Goal: Task Accomplishment & Management: Manage account settings

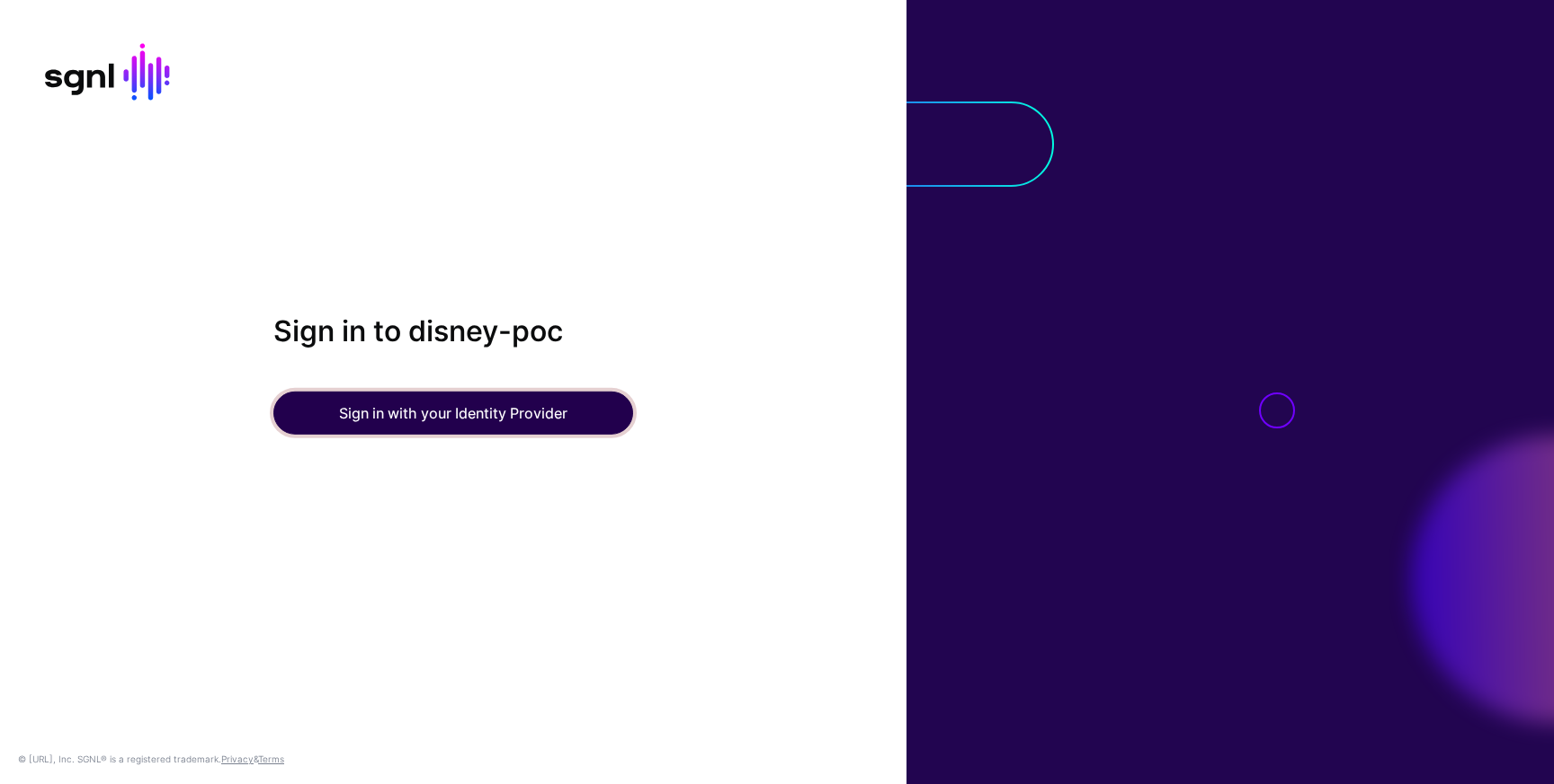
click at [486, 405] on button "Sign in with your Identity Provider" at bounding box center [453, 413] width 360 height 43
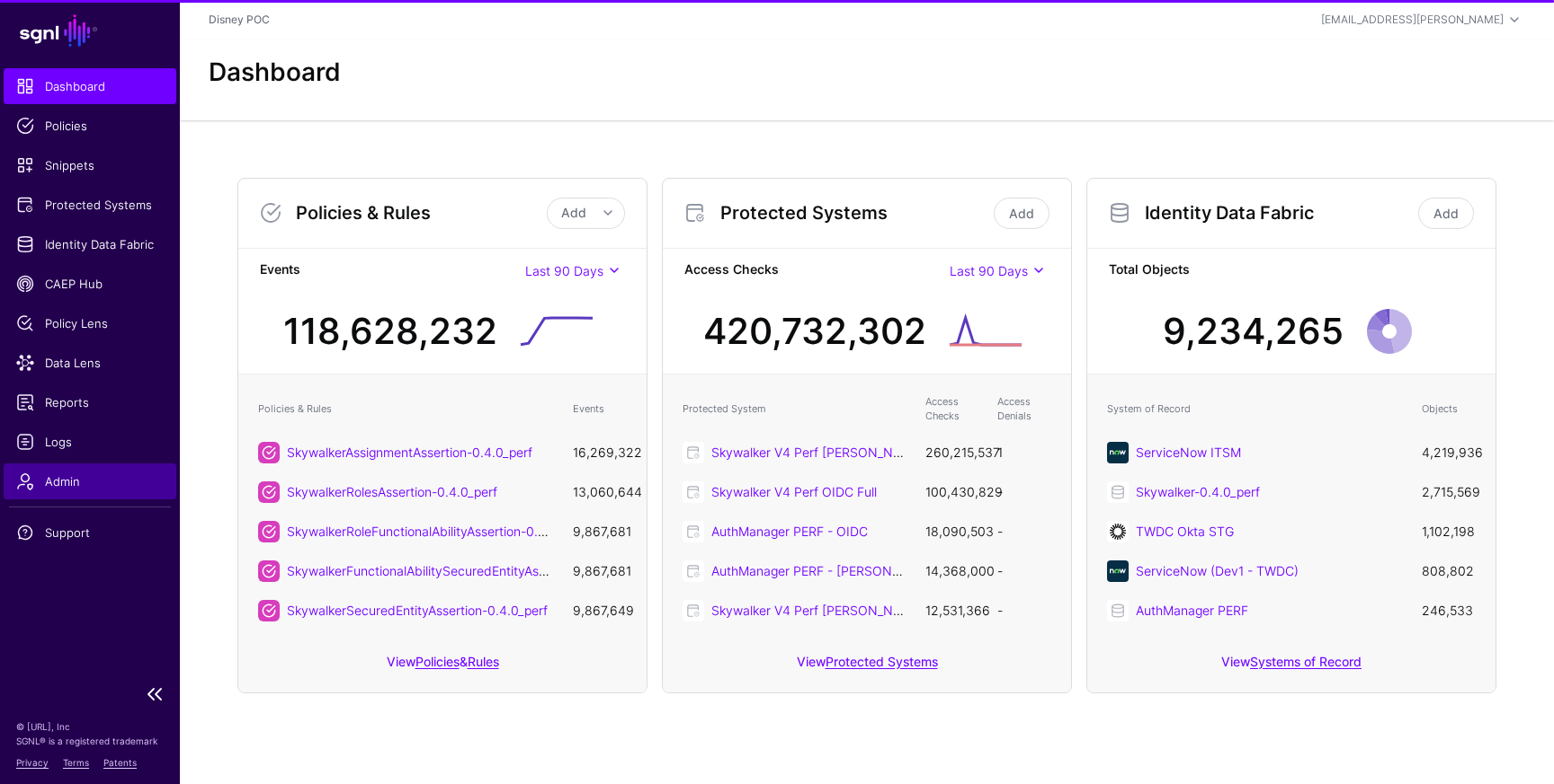
click at [81, 483] on span "Admin" at bounding box center [90, 481] width 148 height 18
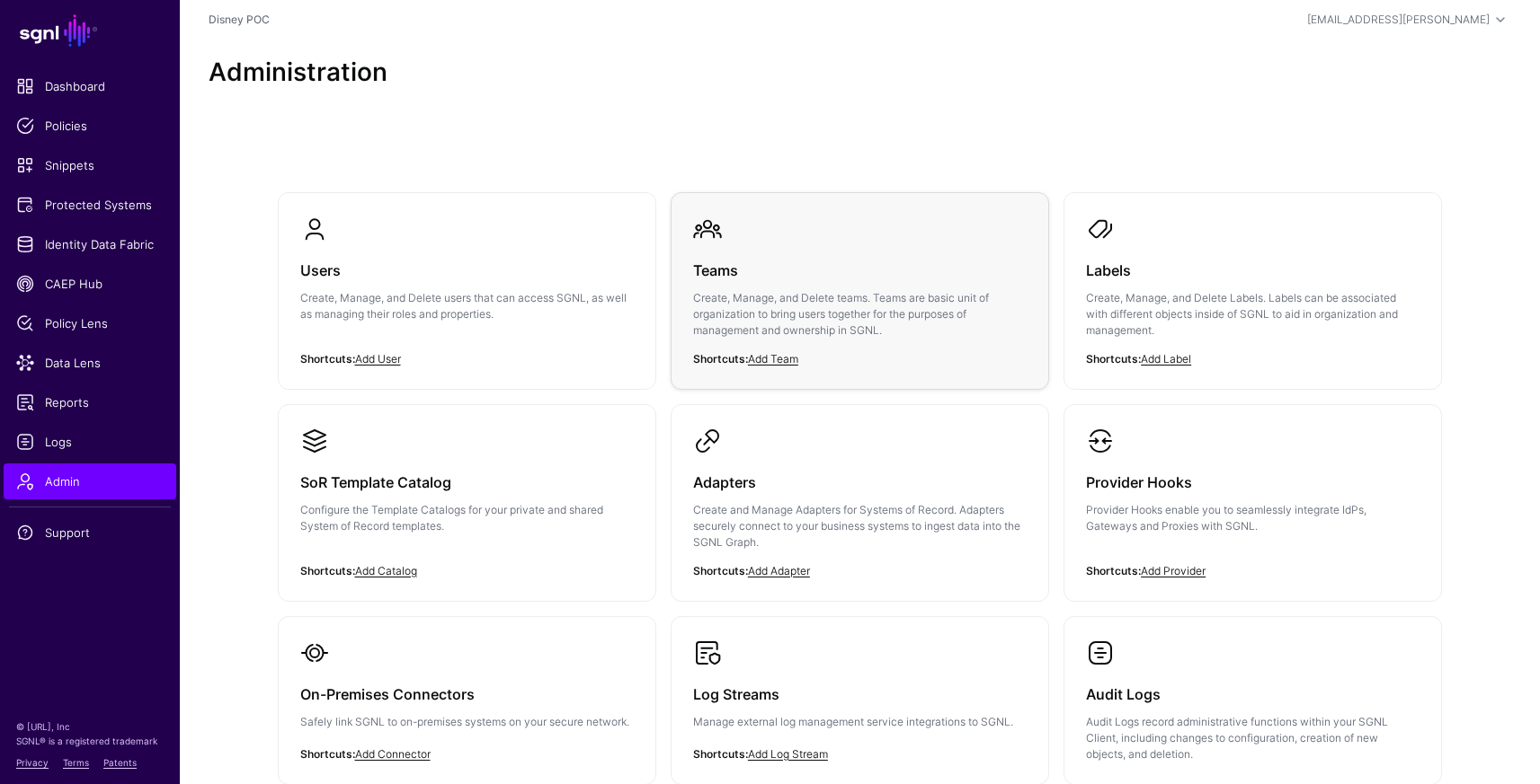
click at [760, 285] on div "Teams Create, Manage, and Delete teams. Teams are basic unit of organization to…" at bounding box center [859, 306] width 334 height 124
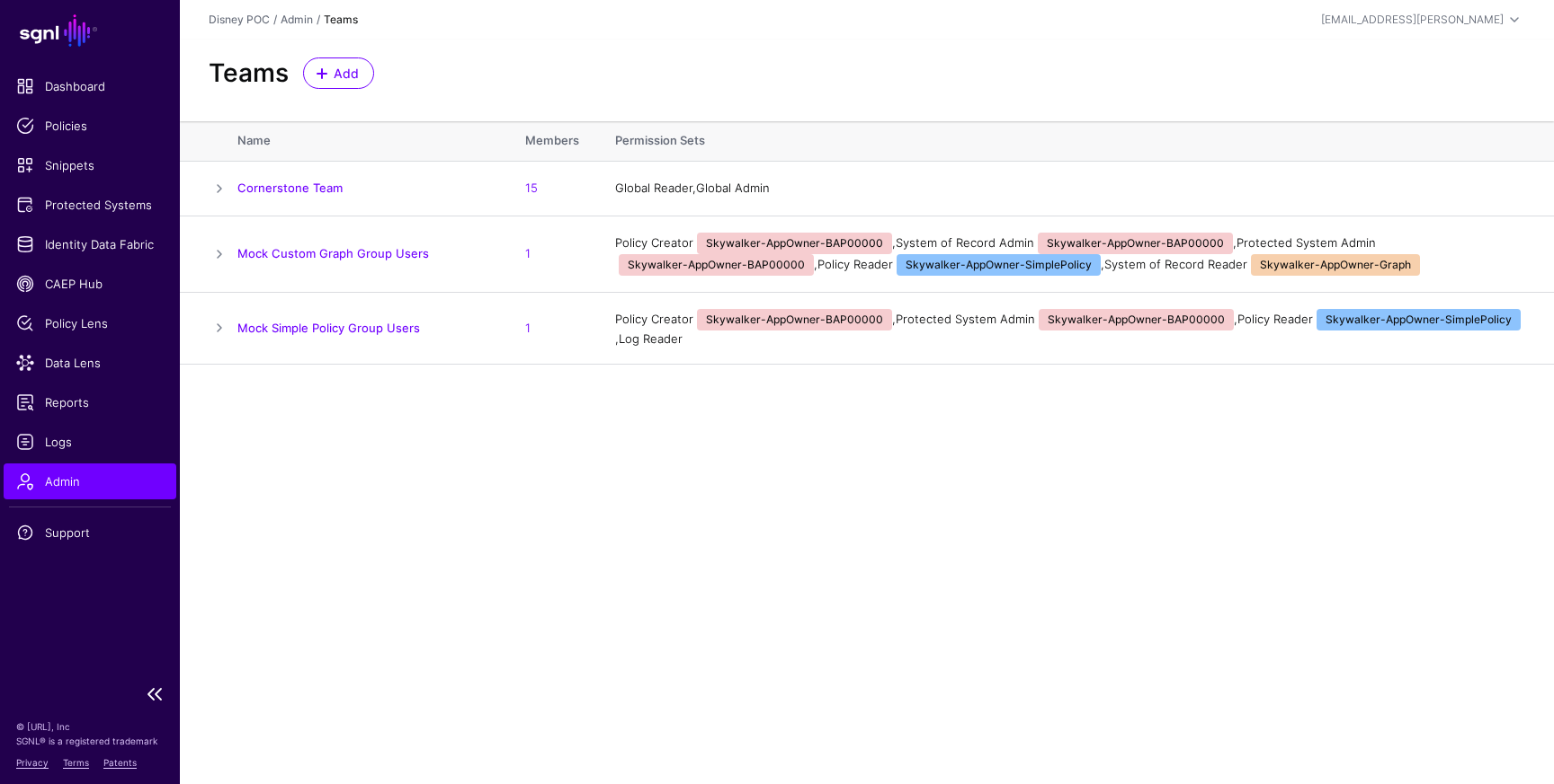
click at [73, 487] on span "Admin" at bounding box center [90, 481] width 148 height 18
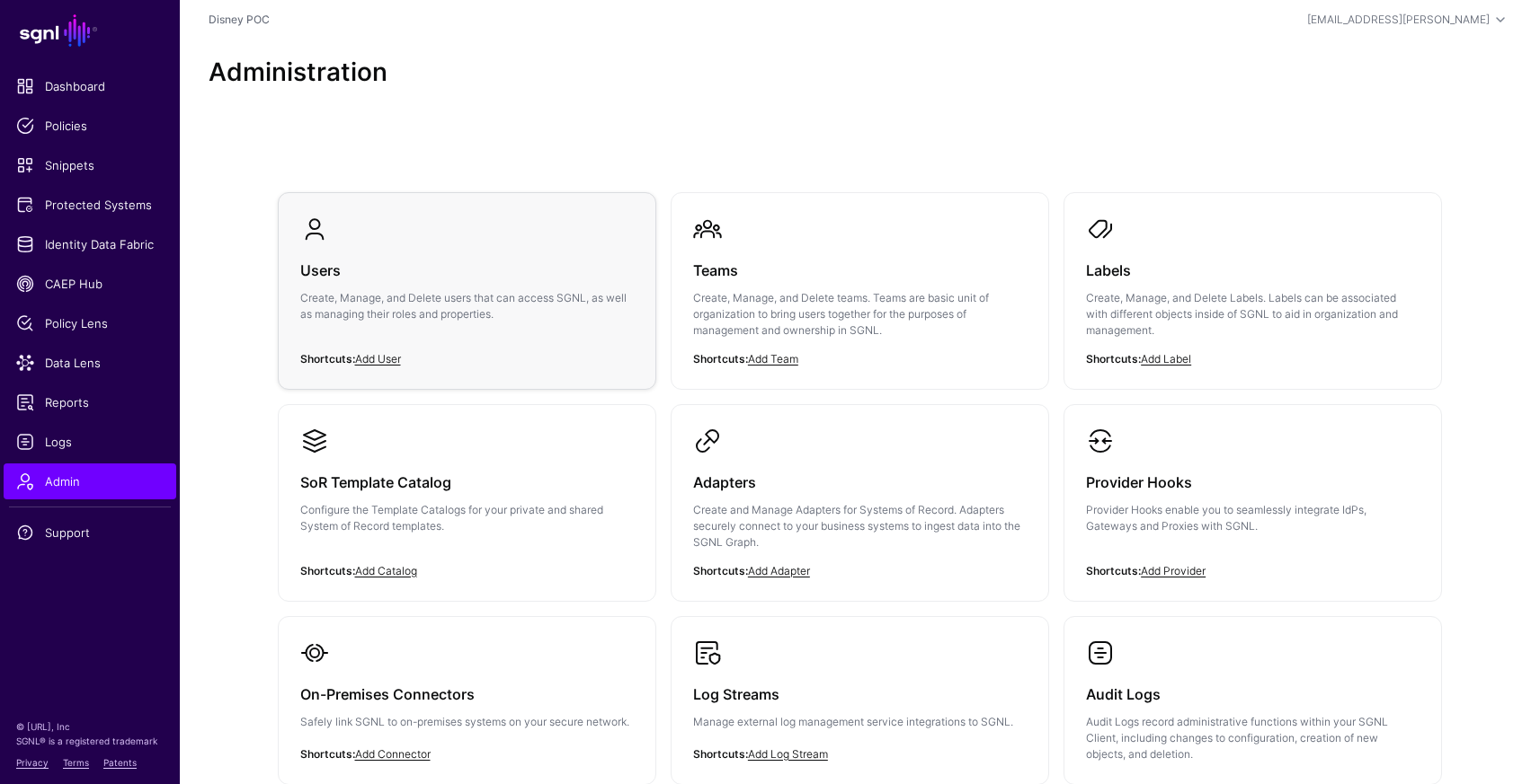
click at [469, 286] on div "Users Create, Manage, and Delete users that can access SGNL, as well as managin…" at bounding box center [467, 297] width 334 height 107
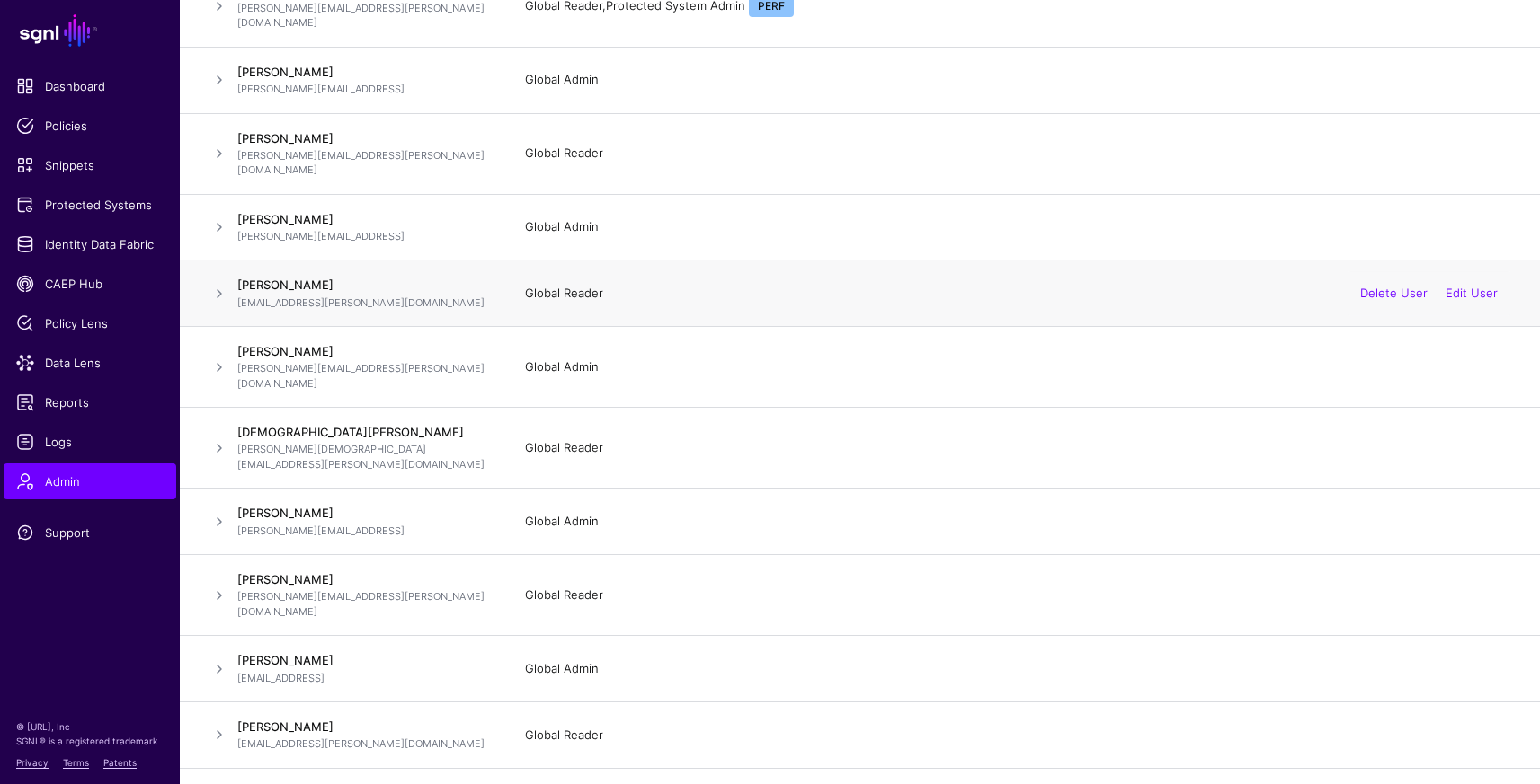
scroll to position [803, 0]
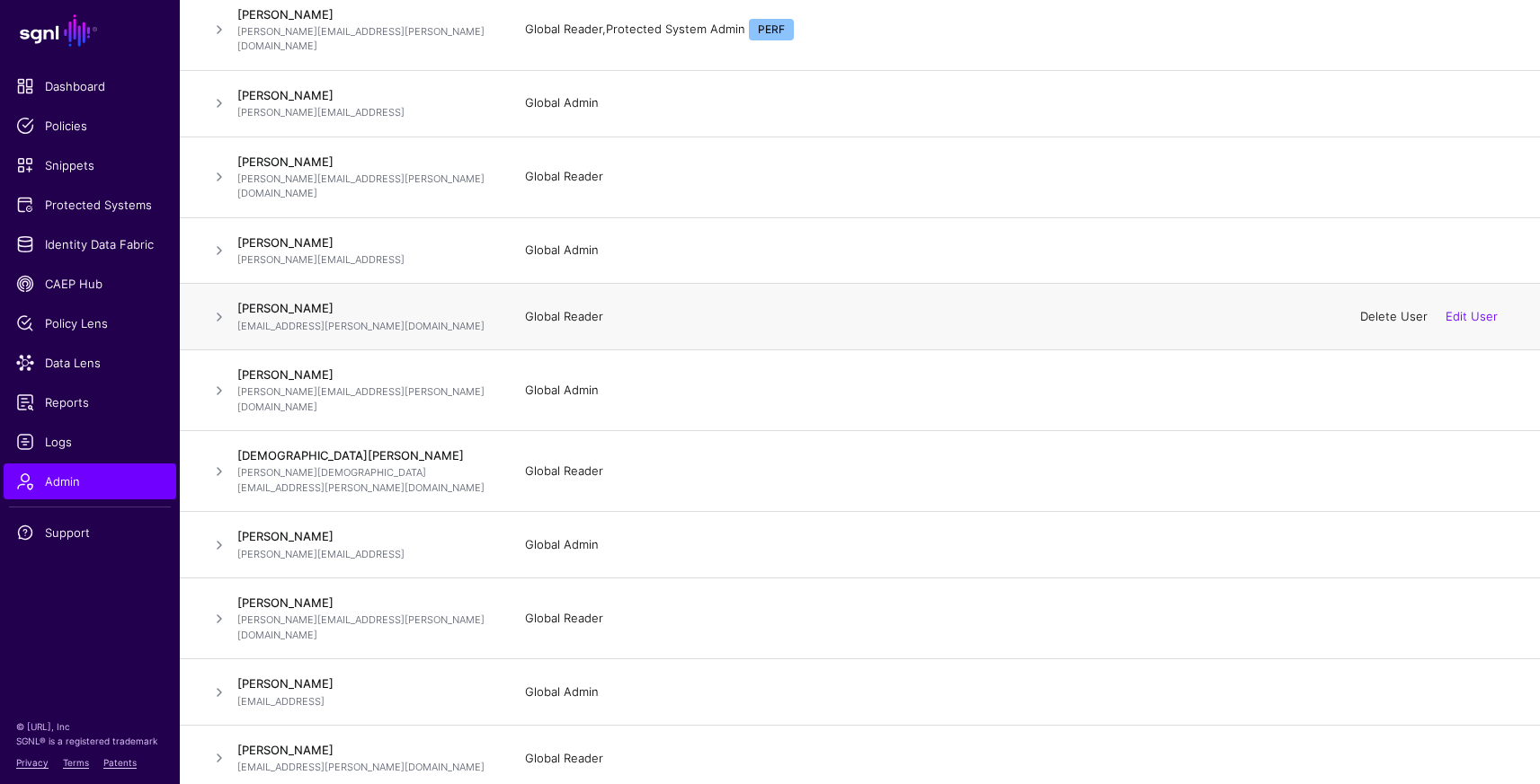
click at [1389, 309] on link "Delete User" at bounding box center [1394, 316] width 67 height 14
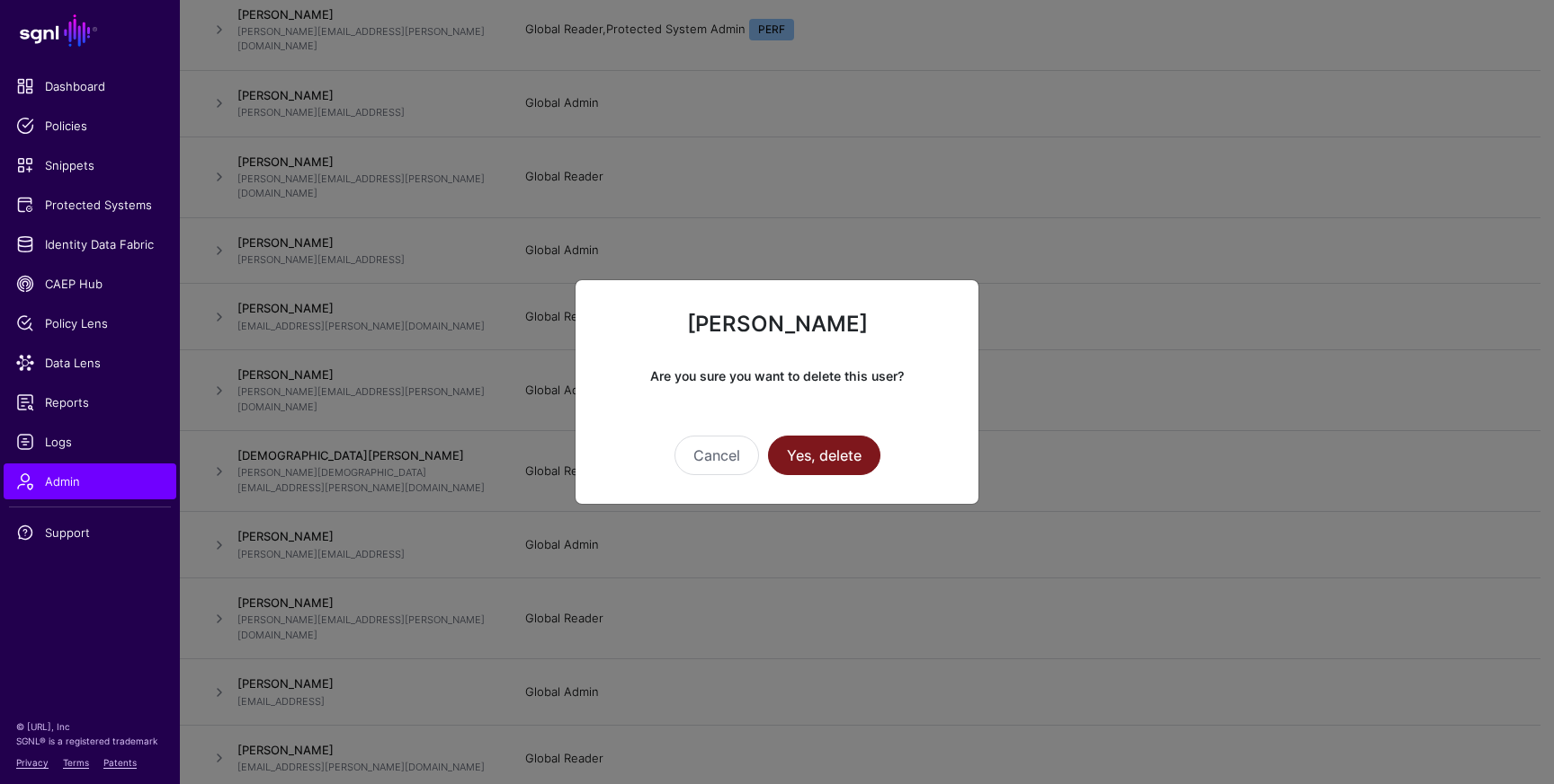
click at [821, 459] on button "Yes, delete" at bounding box center [824, 455] width 112 height 39
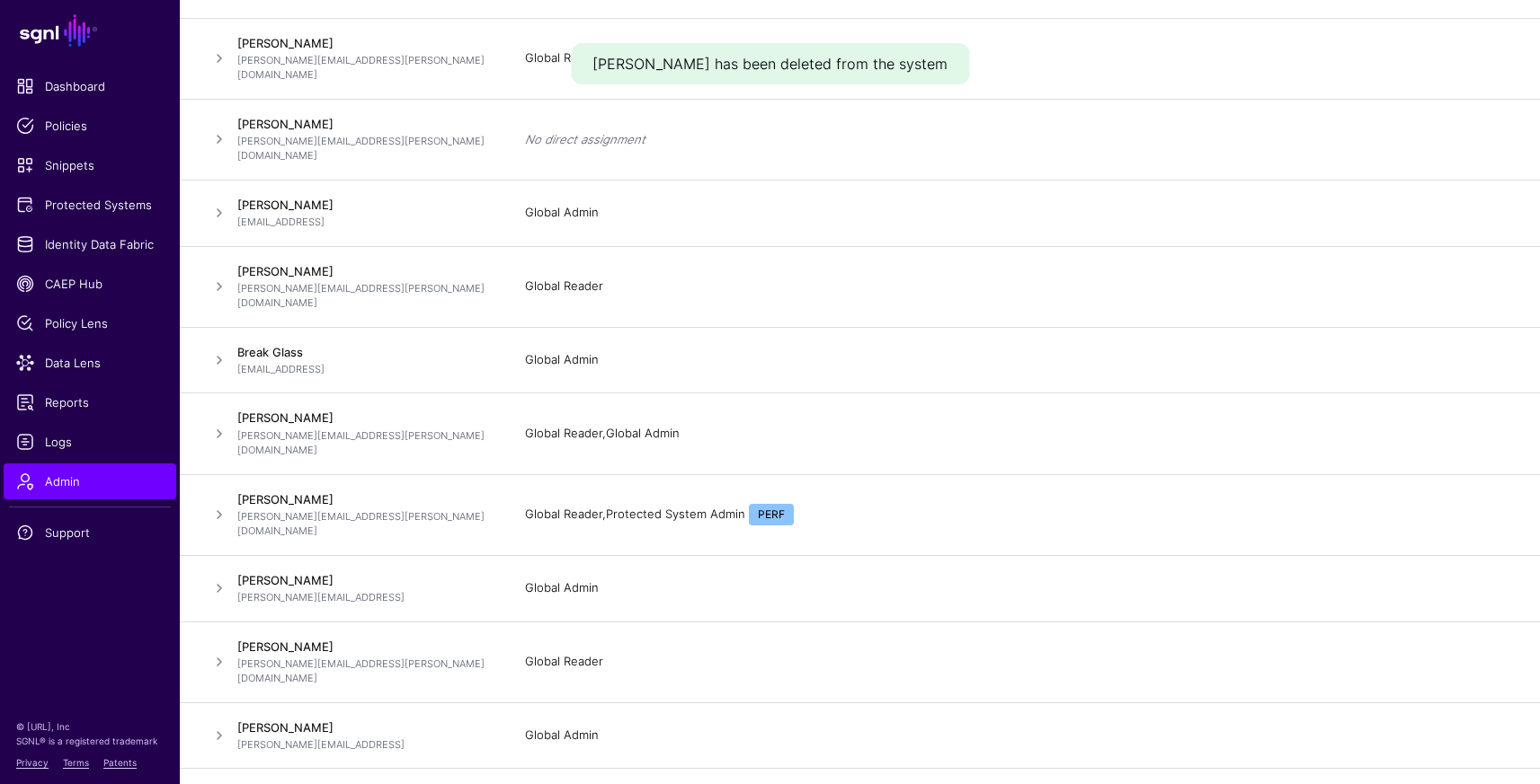
scroll to position [0, 0]
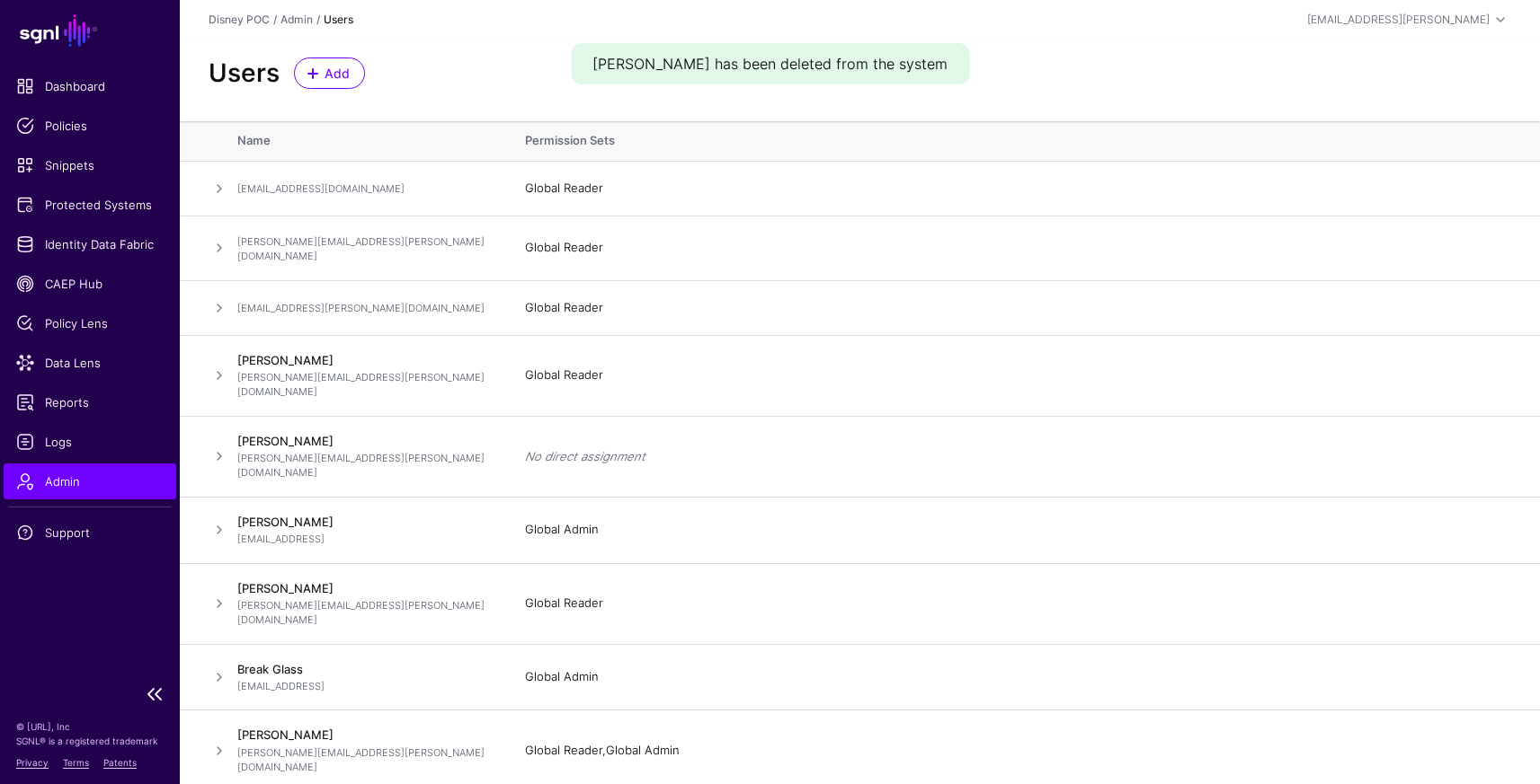
click at [81, 480] on span "Admin" at bounding box center [90, 481] width 148 height 18
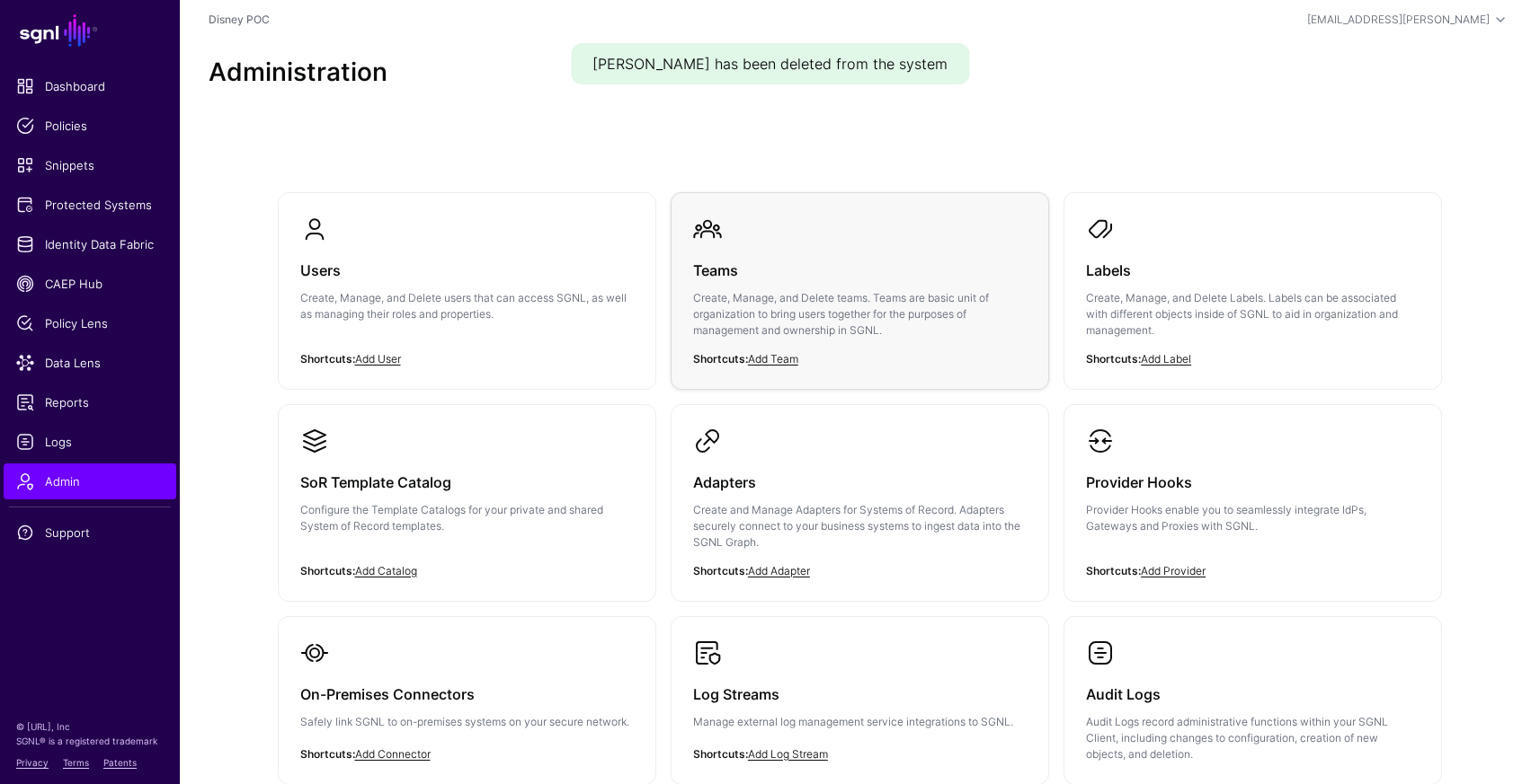
click at [738, 278] on h3 "Teams" at bounding box center [859, 270] width 334 height 25
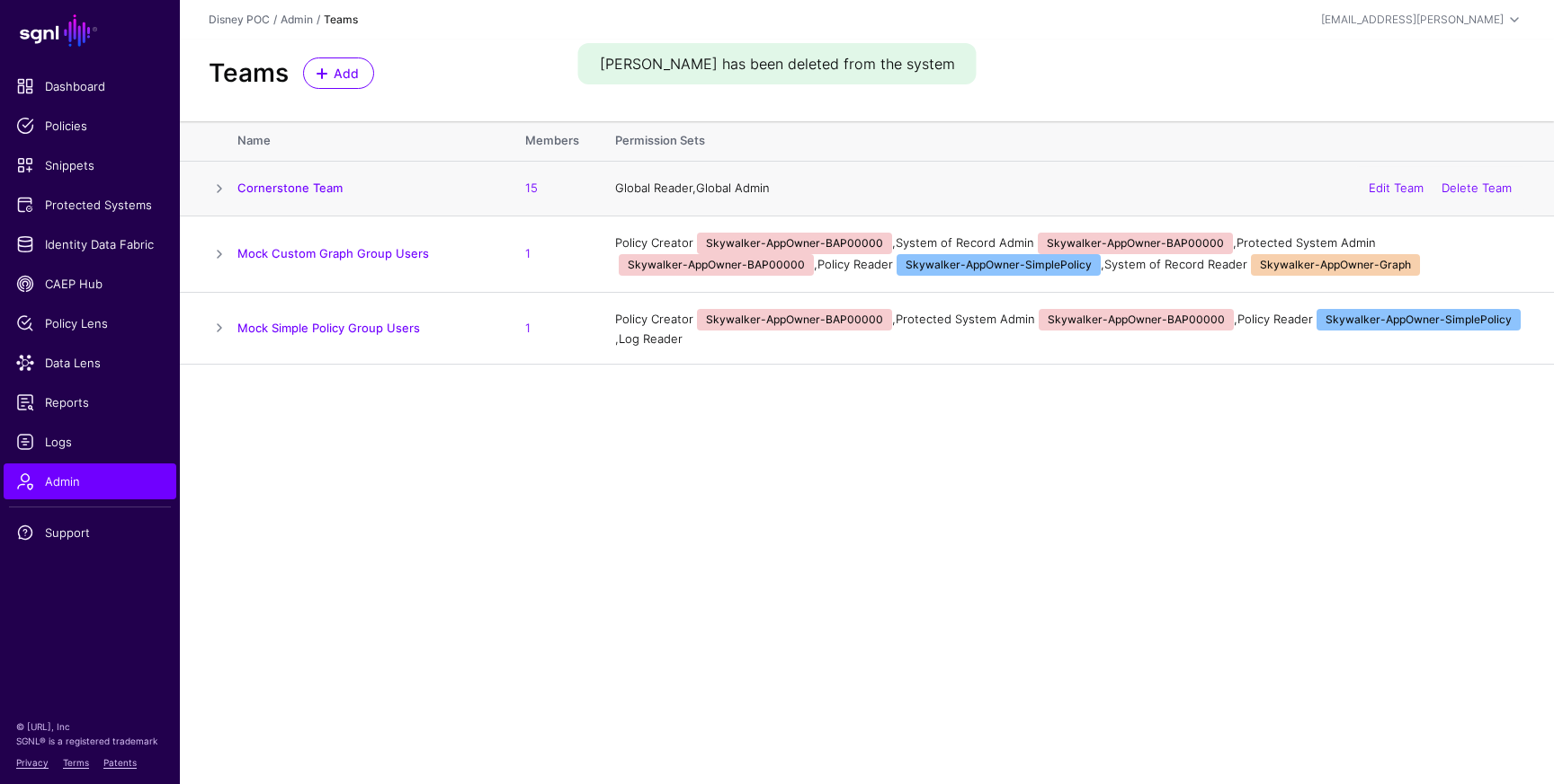
click at [305, 199] on td "Cornerstone Team" at bounding box center [372, 188] width 269 height 55
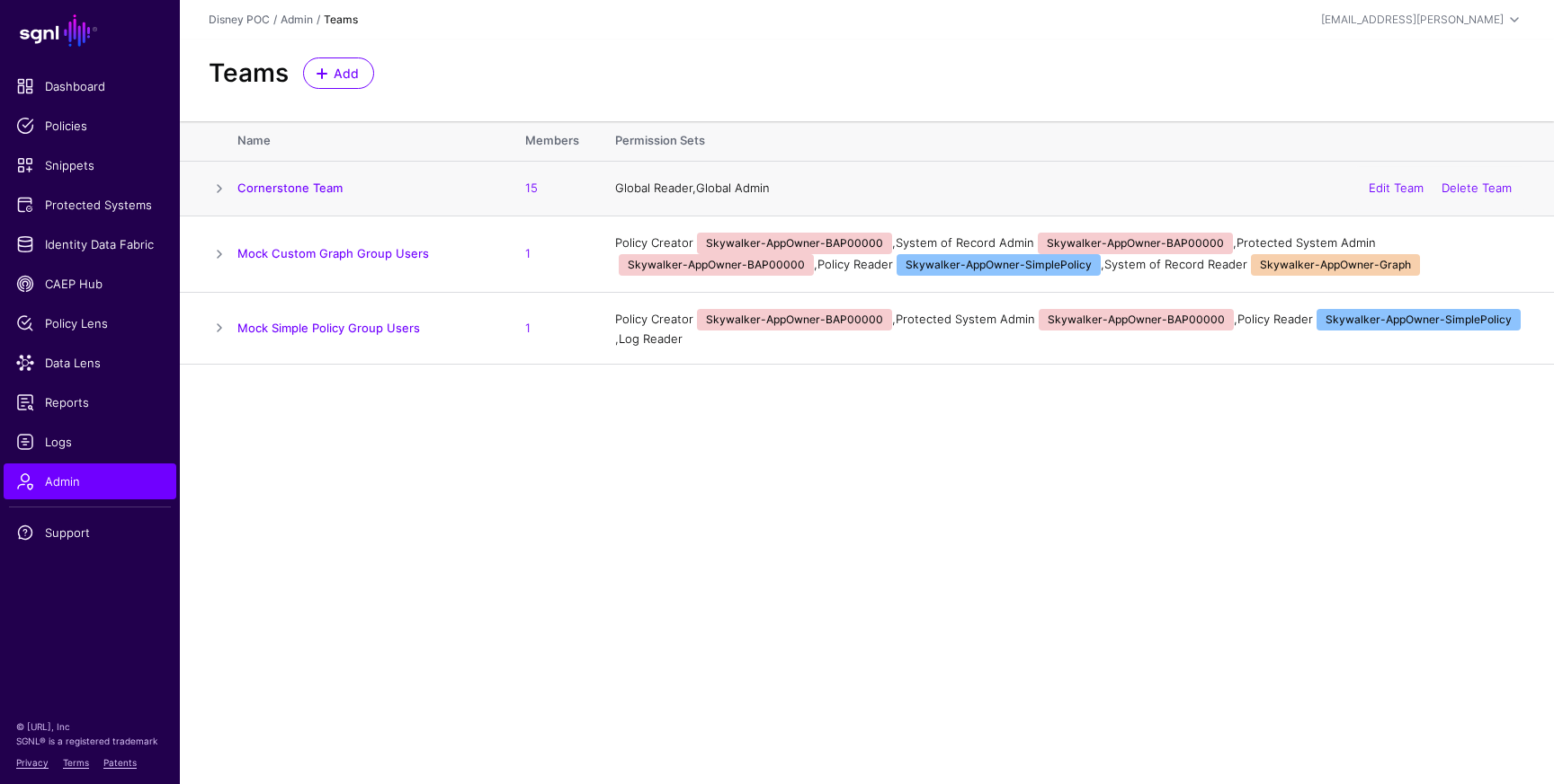
click at [224, 185] on span at bounding box center [219, 188] width 22 height 21
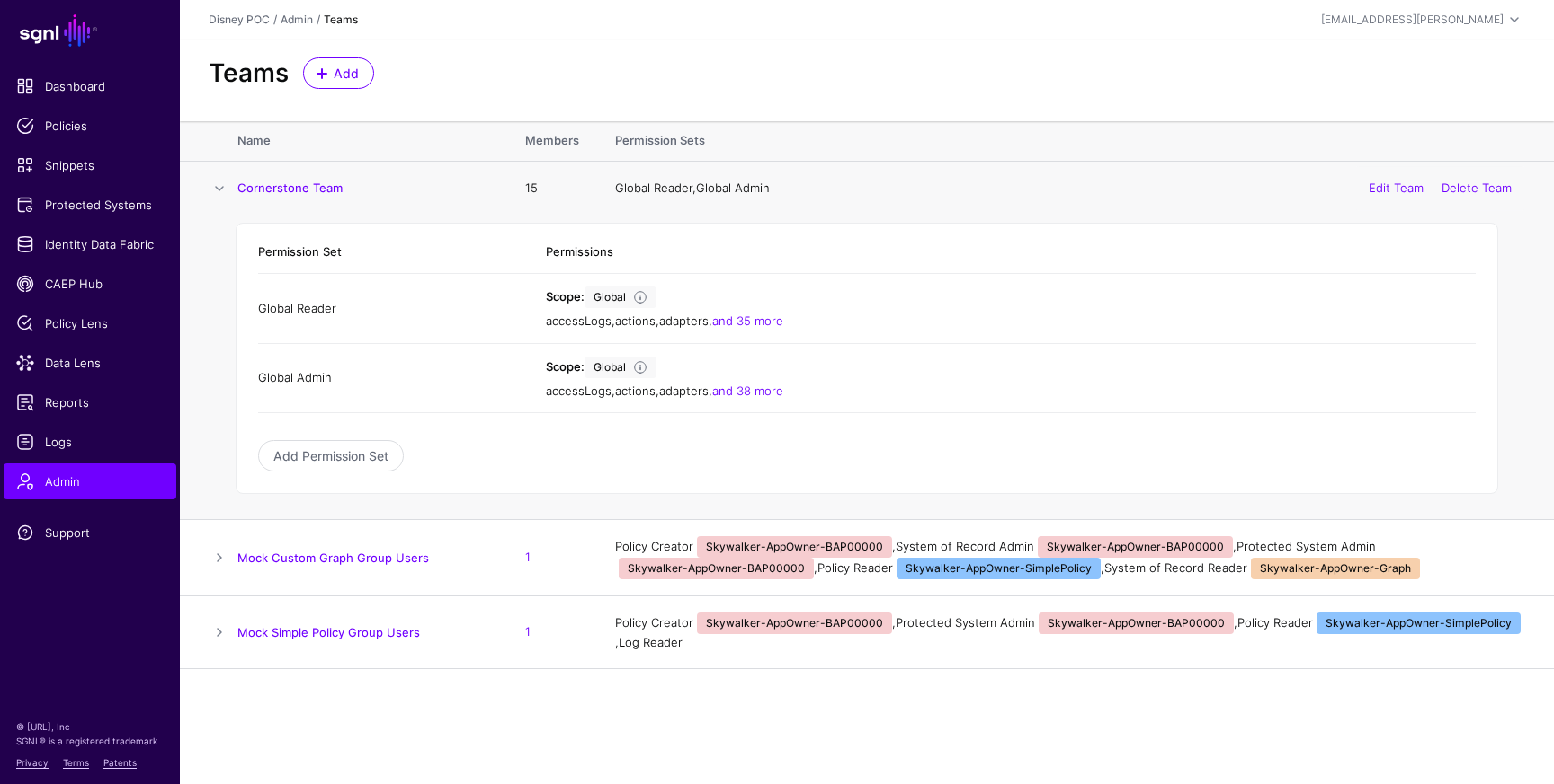
click at [530, 187] on link "15" at bounding box center [531, 187] width 12 height 14
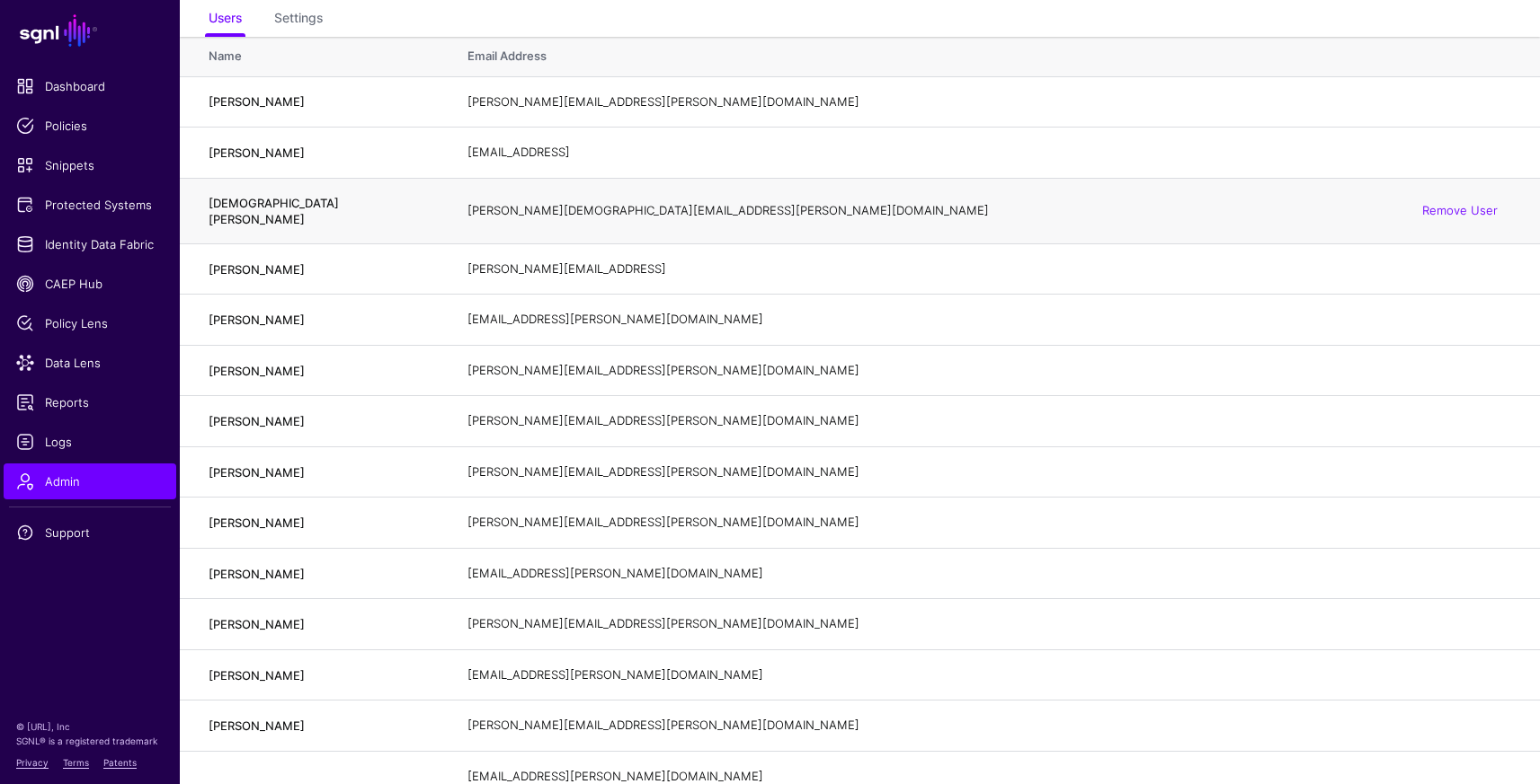
scroll to position [122, 0]
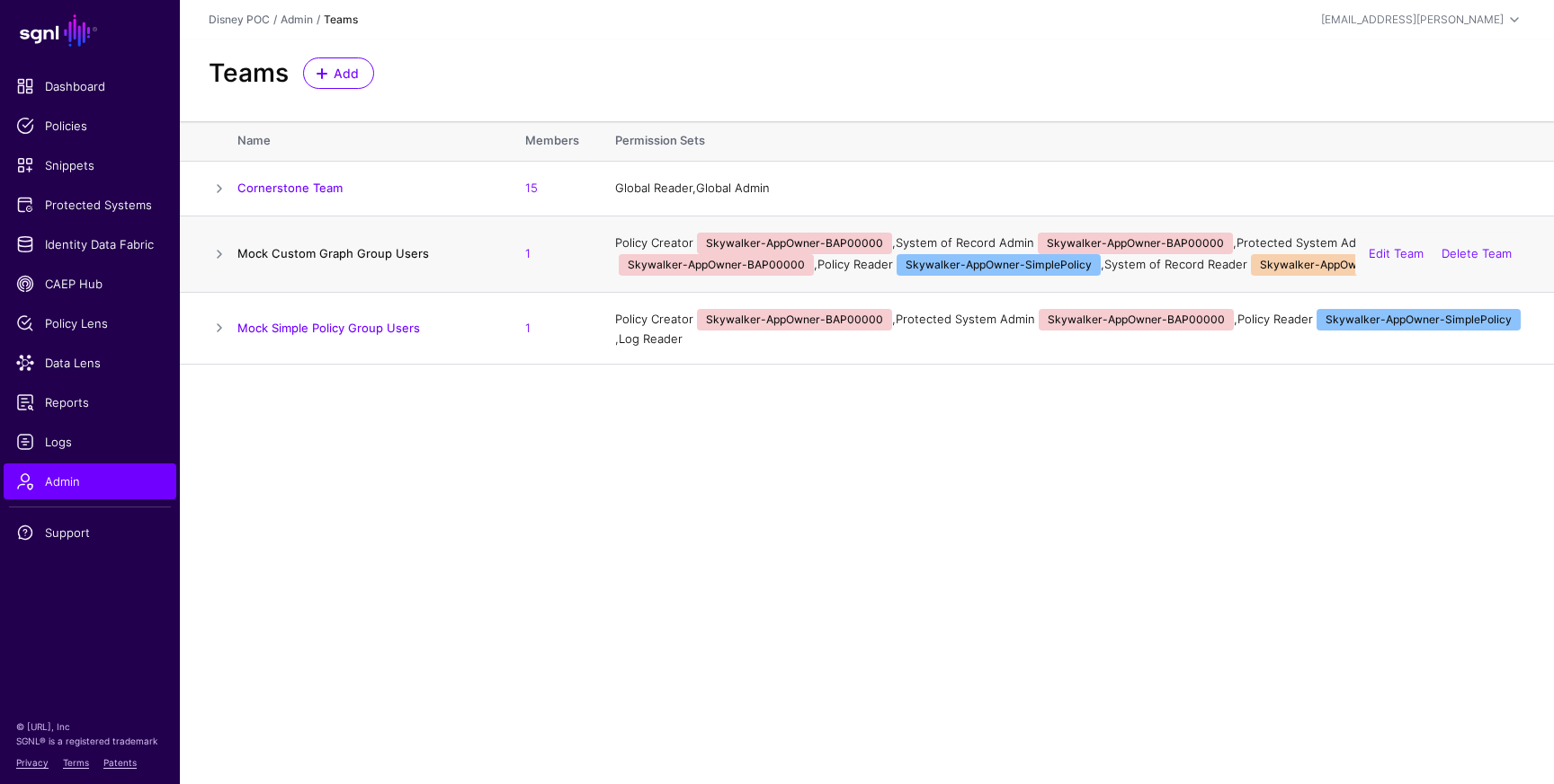
click at [306, 251] on link "Mock Custom Graph Group Users" at bounding box center [333, 252] width 192 height 14
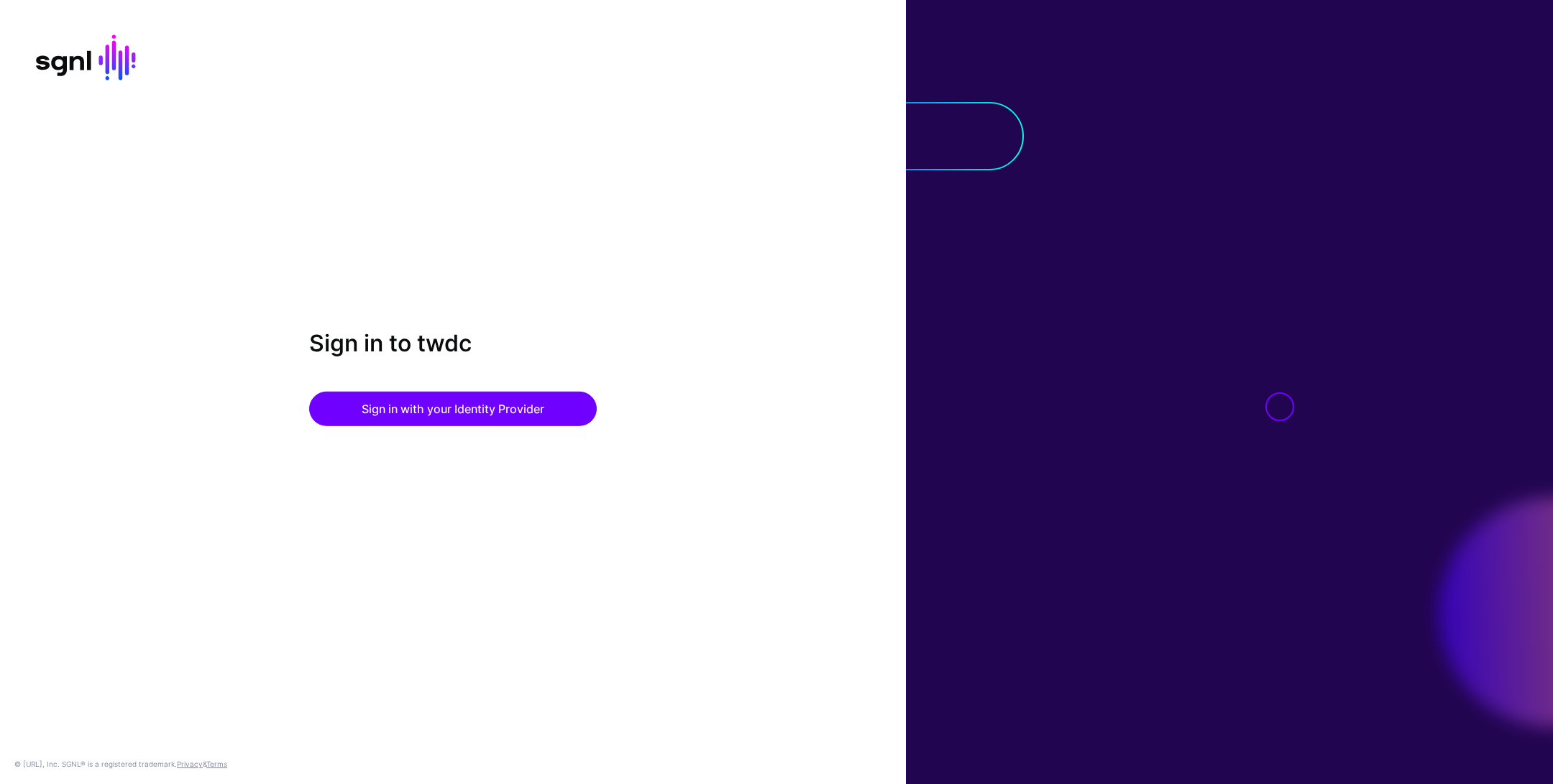
click at [464, 430] on div "Sign in to twdc Sign in with your Identity Provider" at bounding box center [453, 391] width 906 height 125
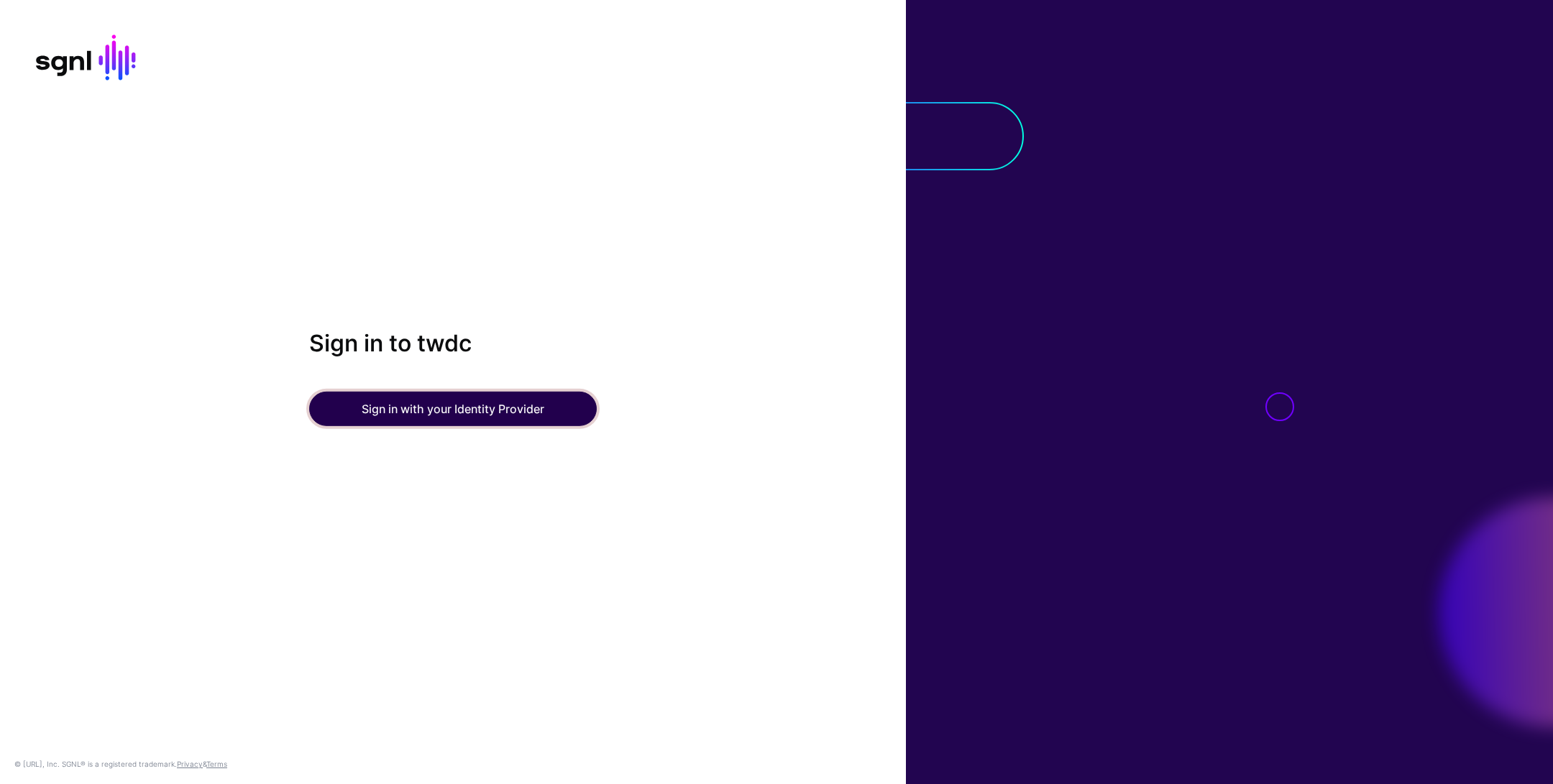
click at [467, 406] on button "Sign in with your Identity Provider" at bounding box center [452, 409] width 288 height 34
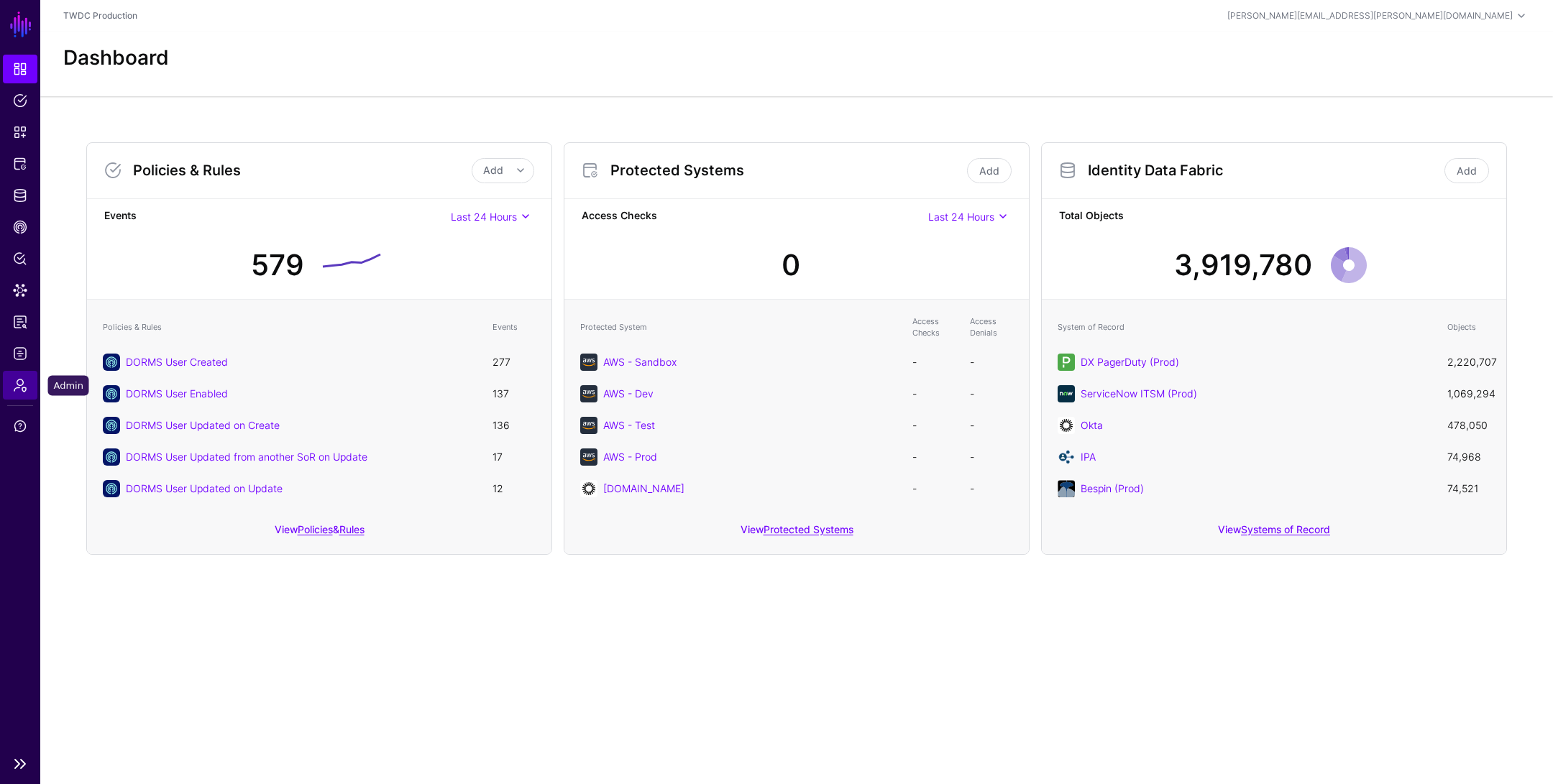
click at [22, 383] on span "Admin" at bounding box center [19, 385] width 14 height 14
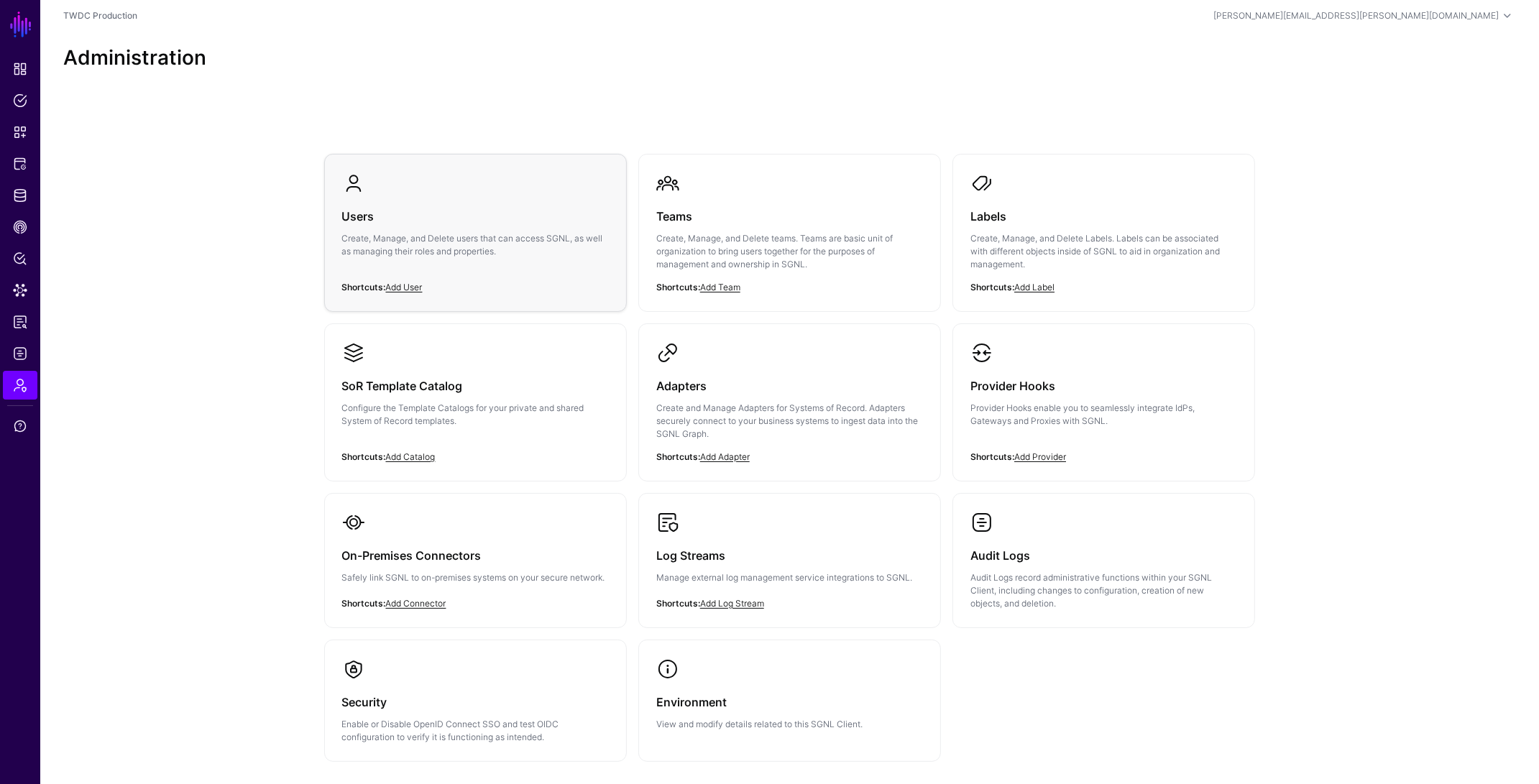
click at [498, 248] on p "Create, Manage, and Delete users that can access SGNL, as well as managing thei…" at bounding box center [475, 245] width 267 height 26
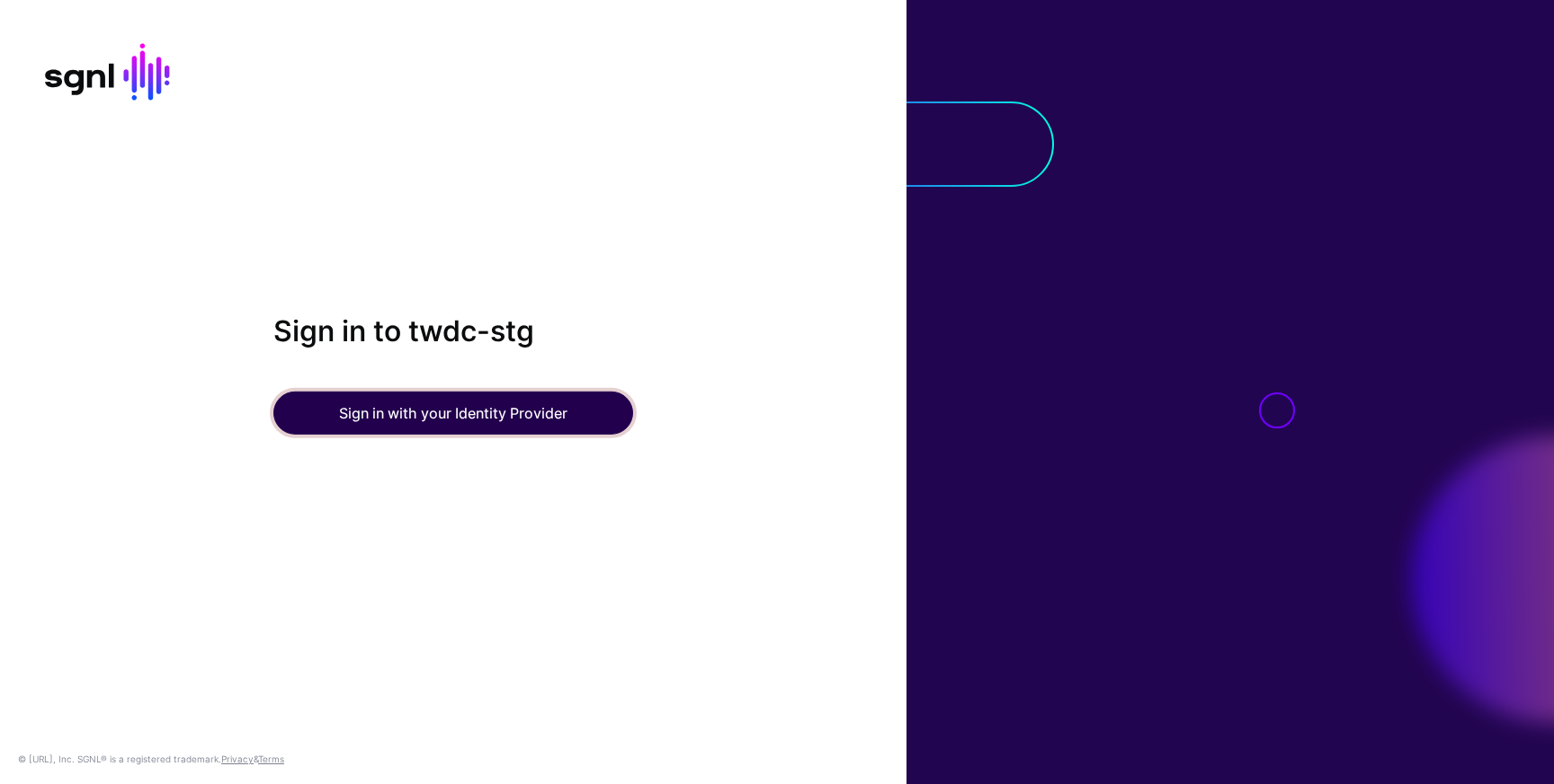
click at [324, 409] on button "Sign in with your Identity Provider" at bounding box center [453, 413] width 360 height 43
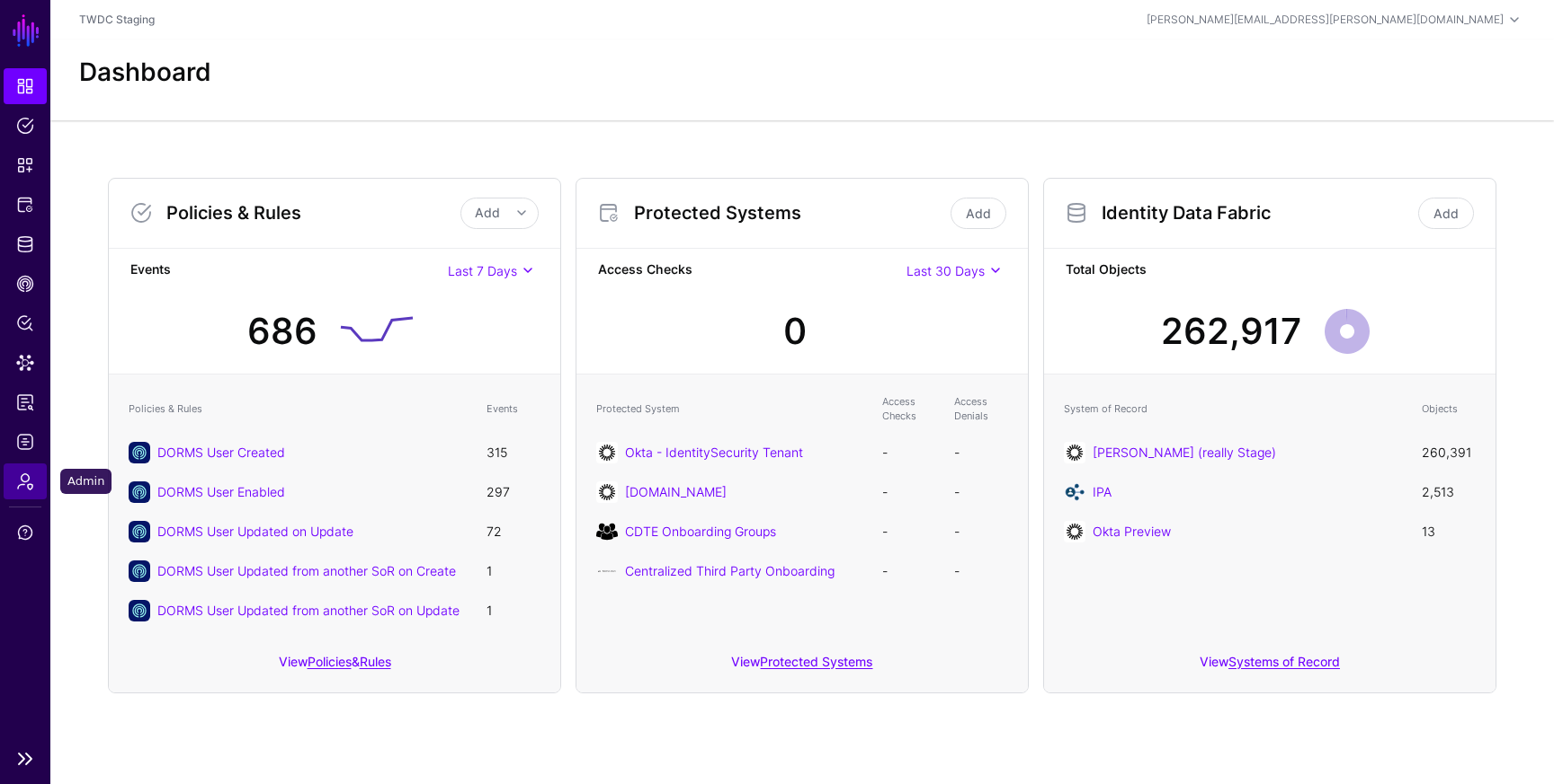
click at [22, 480] on span "Admin" at bounding box center [24, 481] width 18 height 18
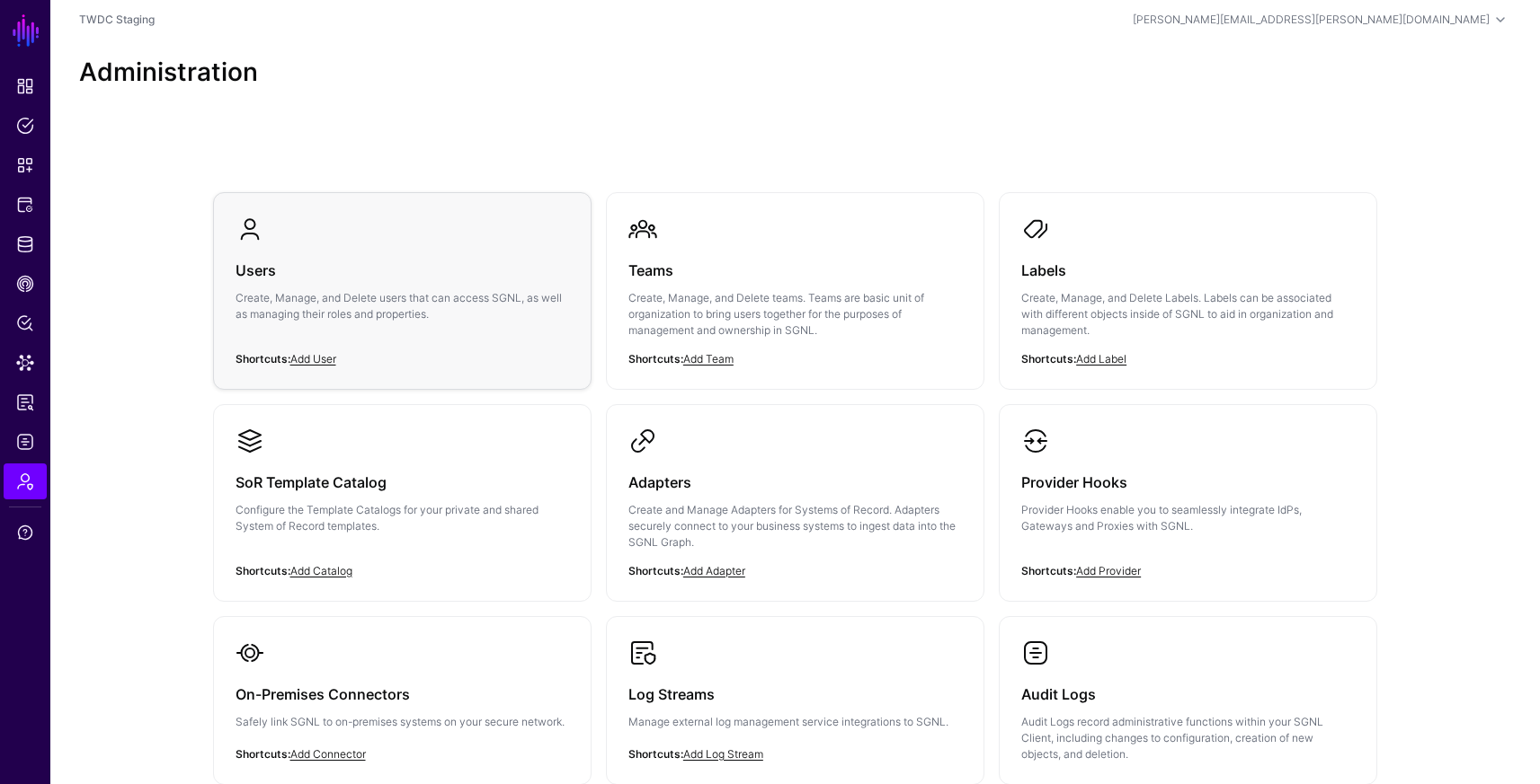
click at [439, 291] on p "Create, Manage, and Delete users that can access SGNL, as well as managing thei…" at bounding box center [402, 306] width 334 height 33
